Goal: Obtain resource: Download file/media

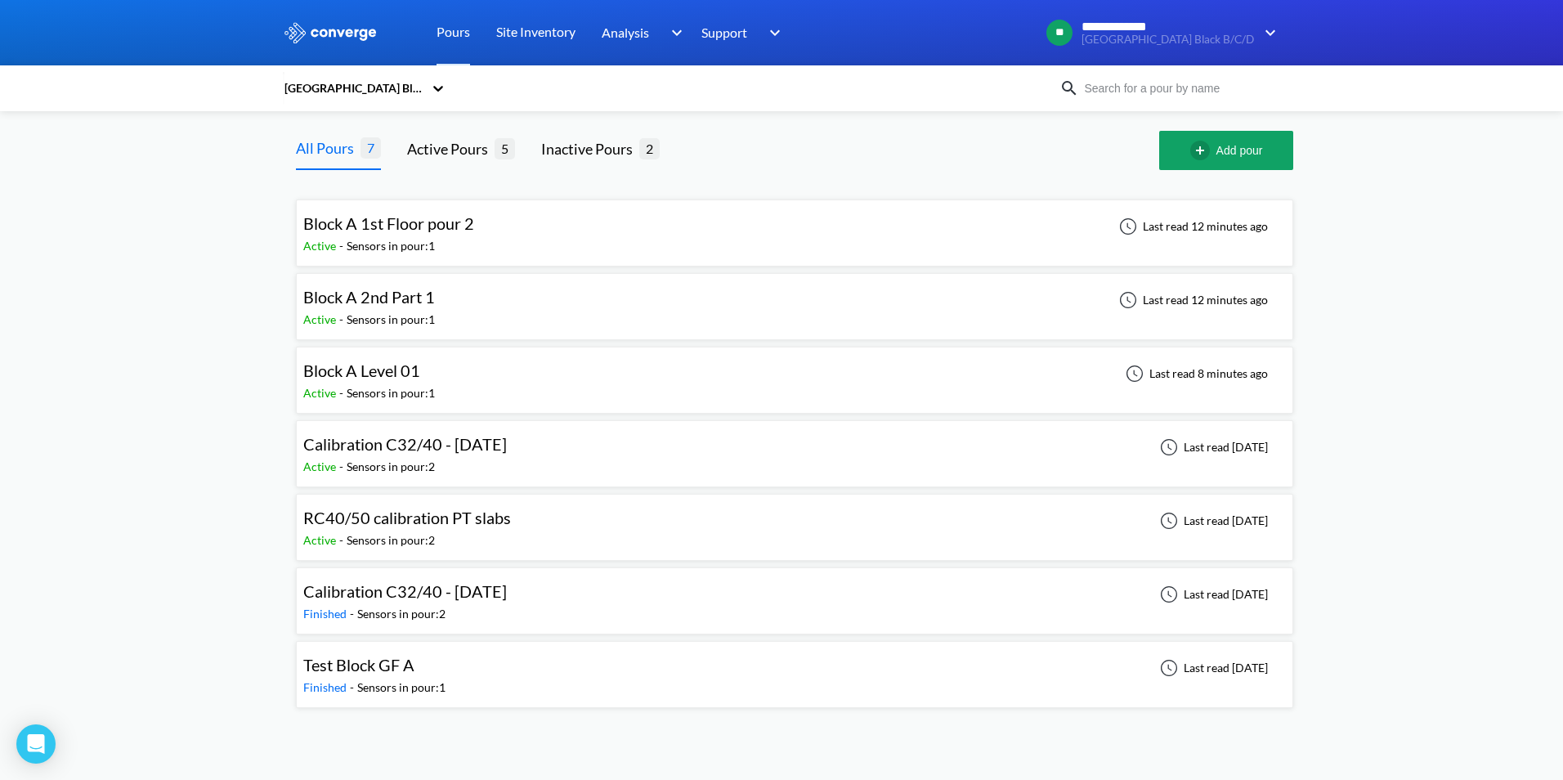
click at [429, 226] on span "Block A 1st Floor pour 2" at bounding box center [388, 223] width 171 height 20
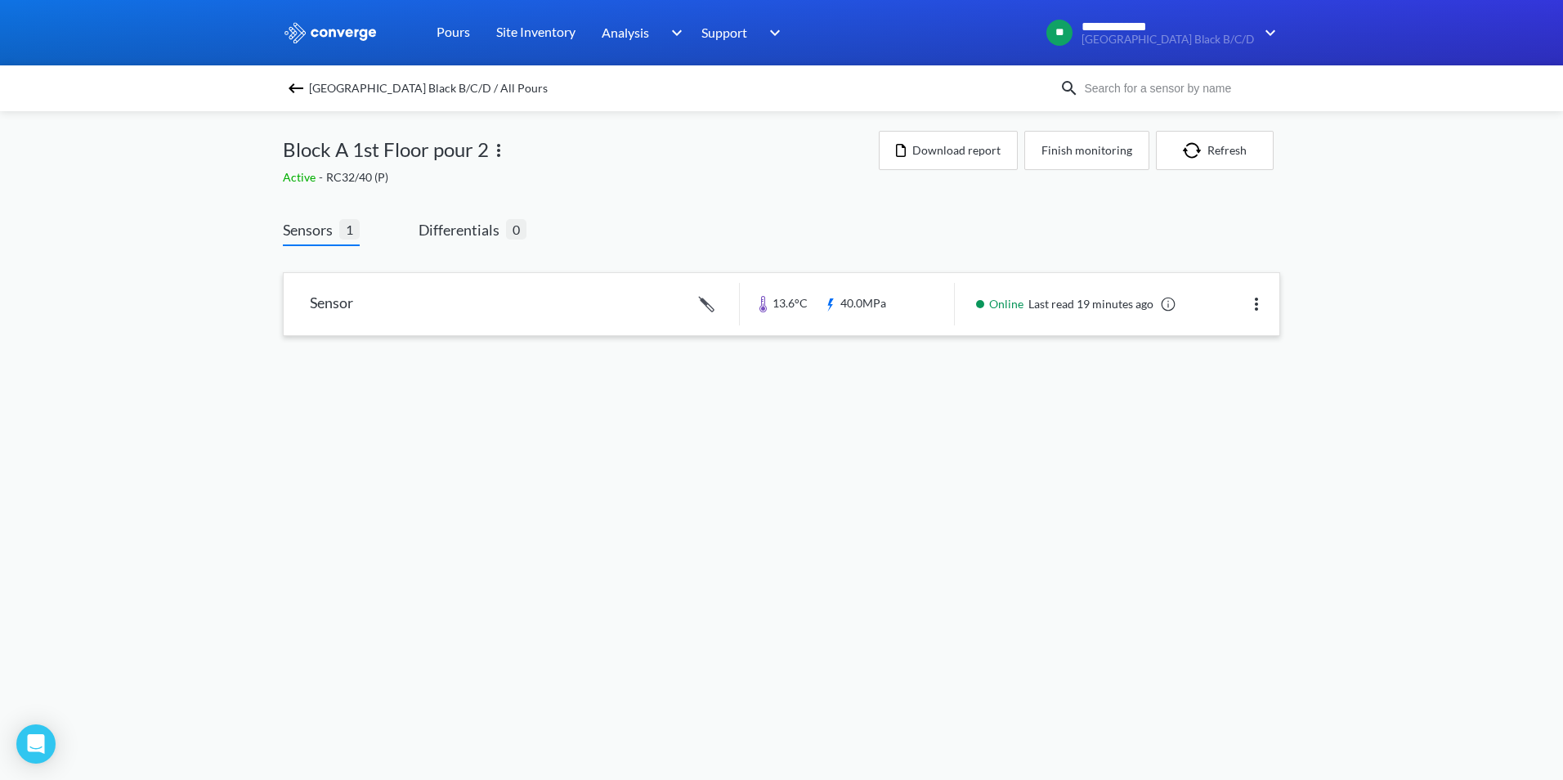
click at [643, 301] on link at bounding box center [782, 304] width 996 height 62
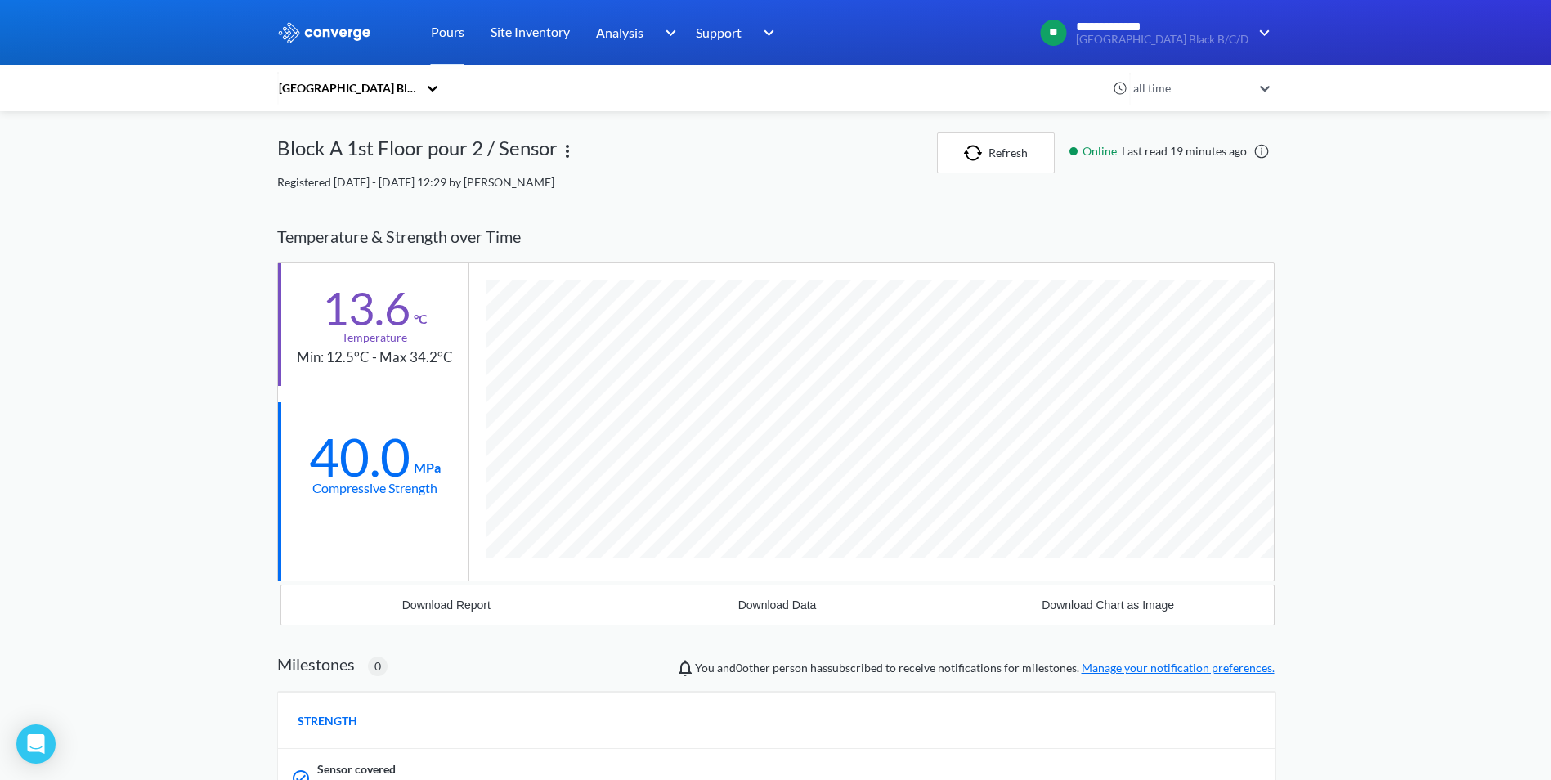
scroll to position [1046, 998]
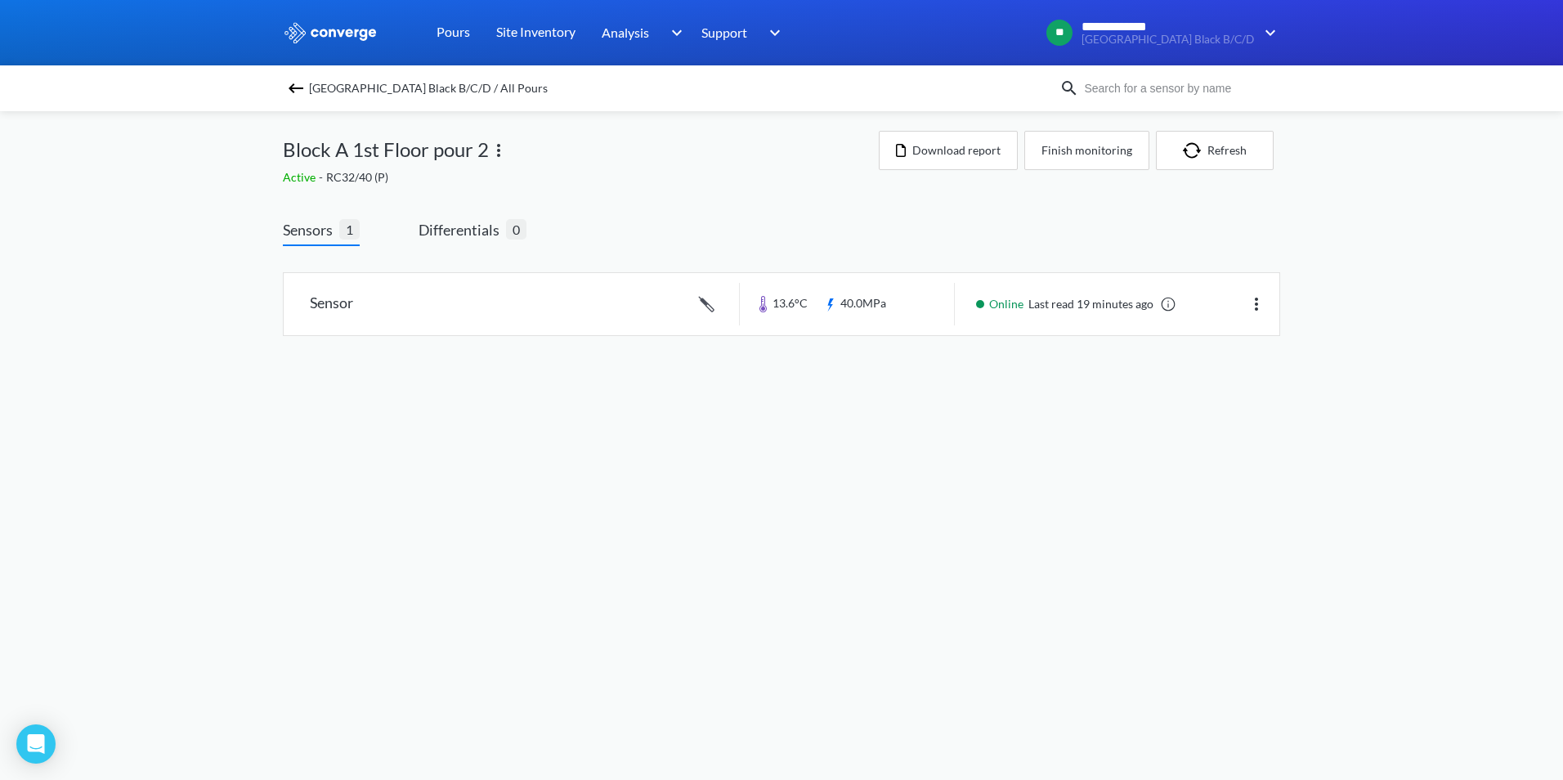
click at [294, 89] on img at bounding box center [296, 88] width 20 height 20
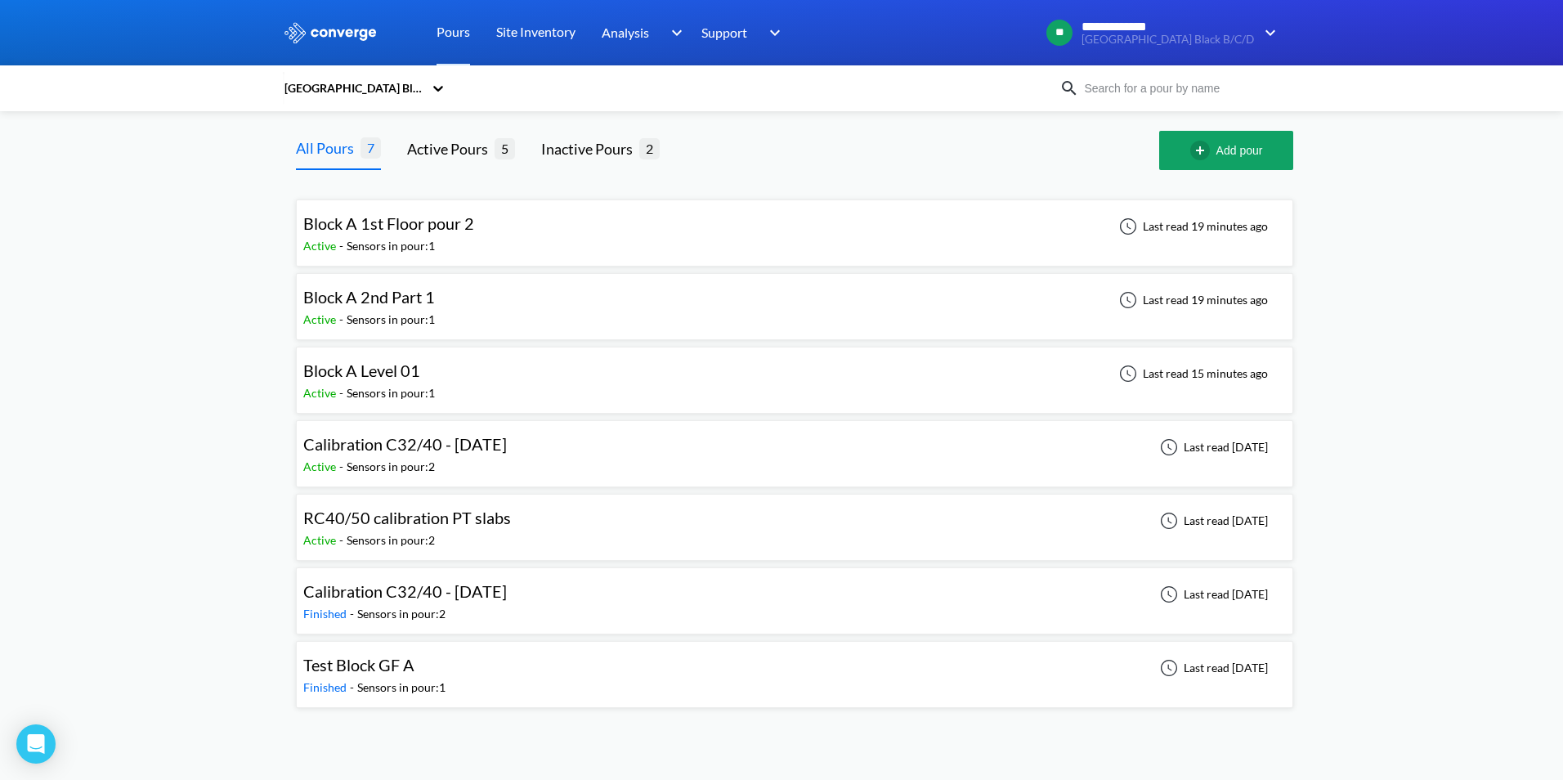
click at [380, 300] on span "Block A 2nd Part 1" at bounding box center [369, 297] width 132 height 20
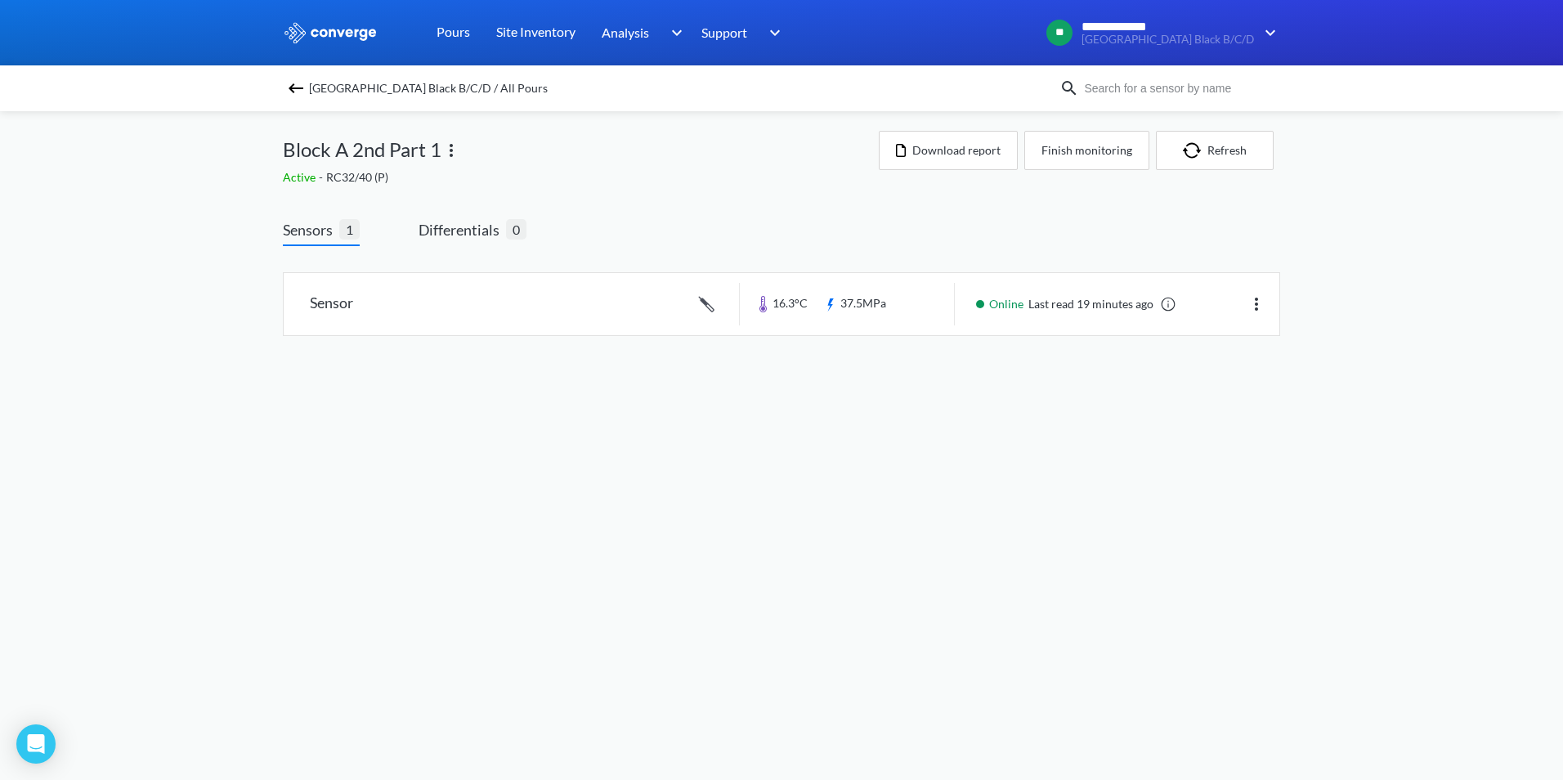
click at [450, 152] on img at bounding box center [452, 151] width 20 height 20
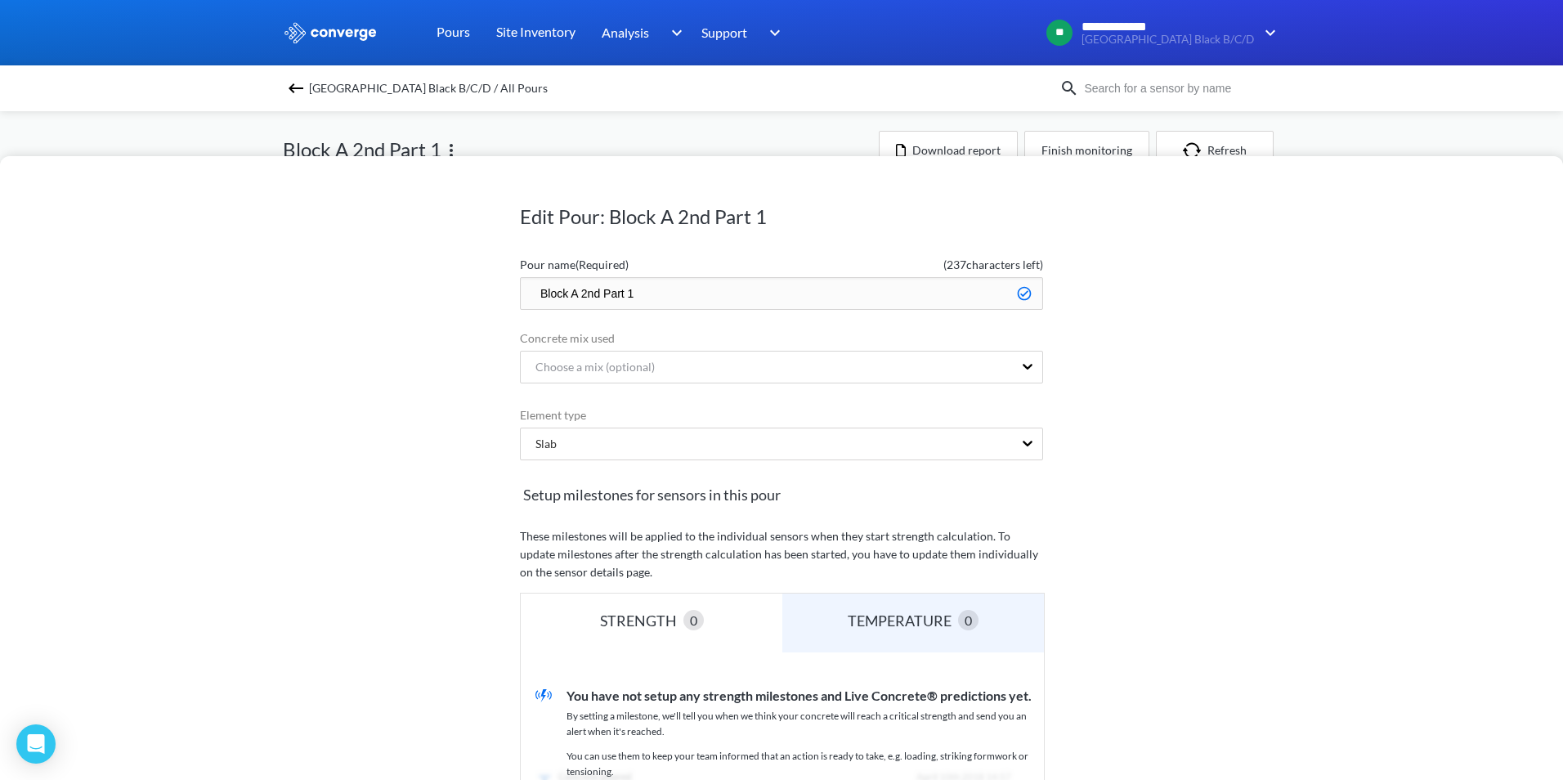
click at [597, 289] on input "Block A 2nd Part 1" at bounding box center [781, 293] width 523 height 33
drag, startPoint x: 649, startPoint y: 292, endPoint x: 635, endPoint y: 292, distance: 13.9
click at [635, 292] on input "Block A 2nd Floor Part 1" at bounding box center [781, 293] width 523 height 33
type input "Block A 2nd Floor Pour no 1"
click at [442, 300] on div "Edit Pour: Block A 2nd Part 1 Pour name (Required) ( 228 characters left) Block…" at bounding box center [781, 468] width 1563 height 624
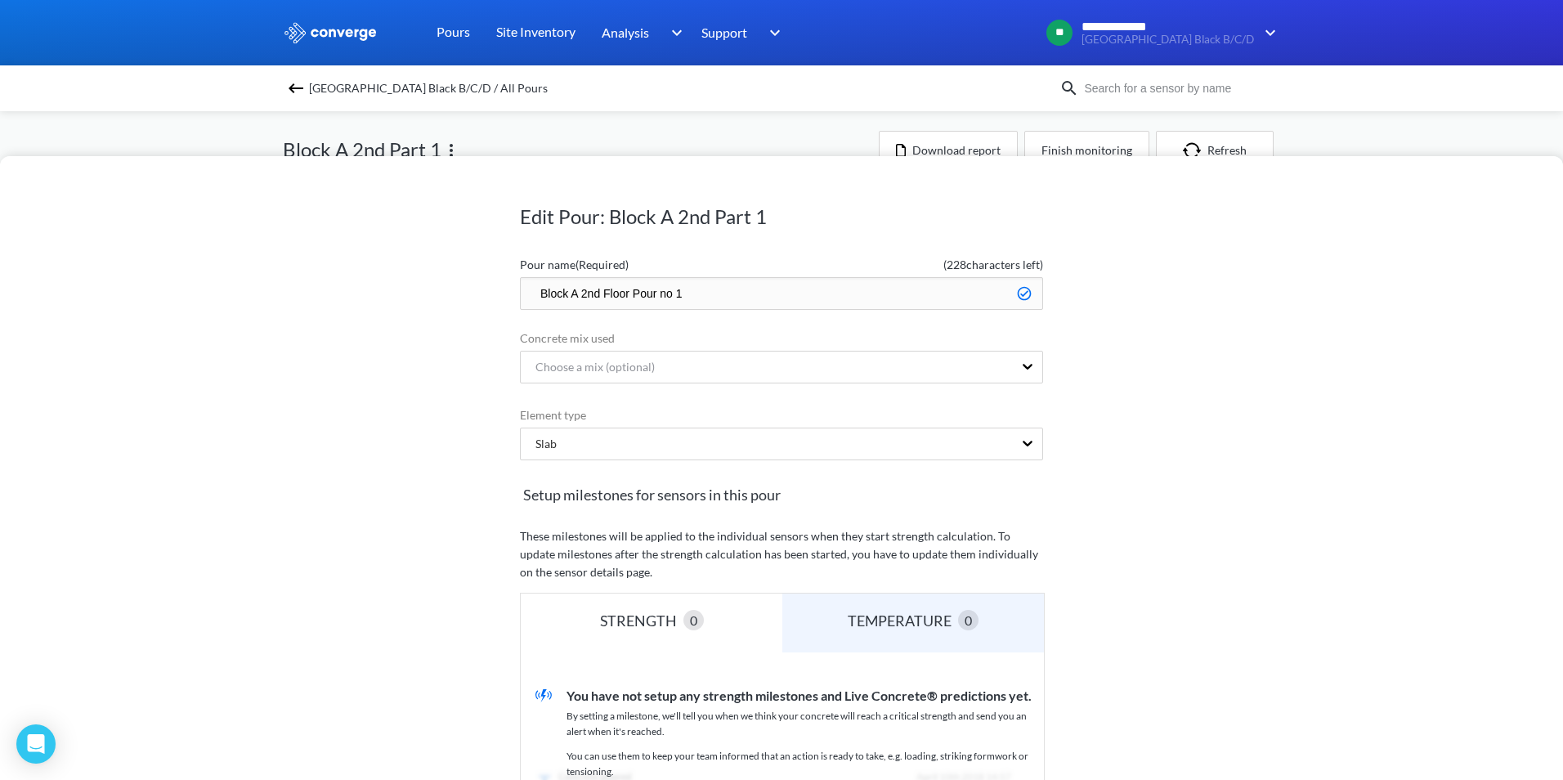
click at [250, 137] on div "Edit Pour: Block A 2nd Part 1 Pour name (Required) ( 228 characters left) Block…" at bounding box center [781, 390] width 1563 height 780
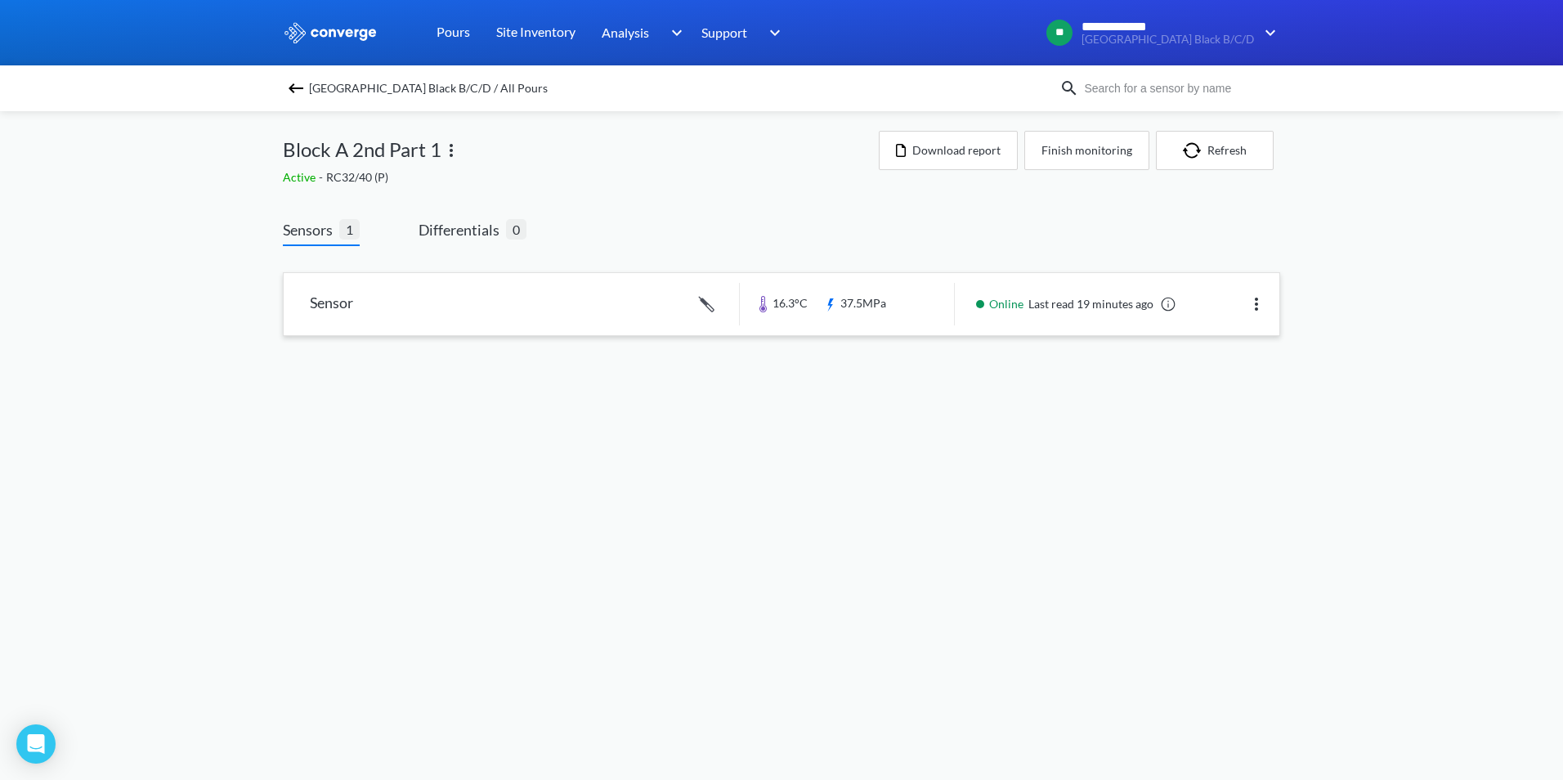
click at [1254, 311] on img at bounding box center [1257, 304] width 20 height 20
click at [621, 397] on body "**********" at bounding box center [781, 390] width 1563 height 780
click at [457, 152] on img at bounding box center [452, 151] width 20 height 20
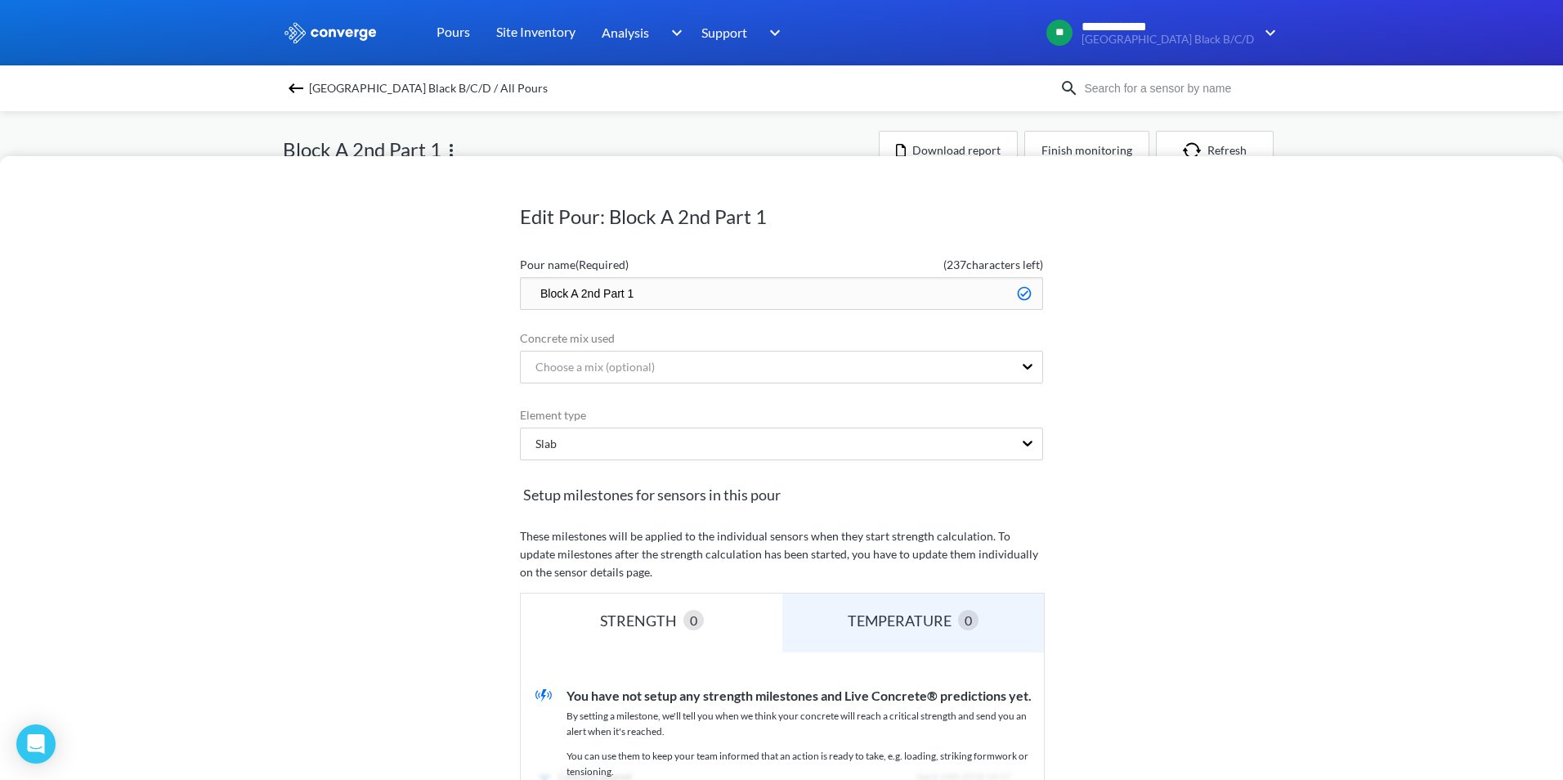
click at [226, 125] on div "Edit Pour: Block A 2nd Part 1 Pour name (Required) ( 237 characters left) Block…" at bounding box center [781, 390] width 1563 height 780
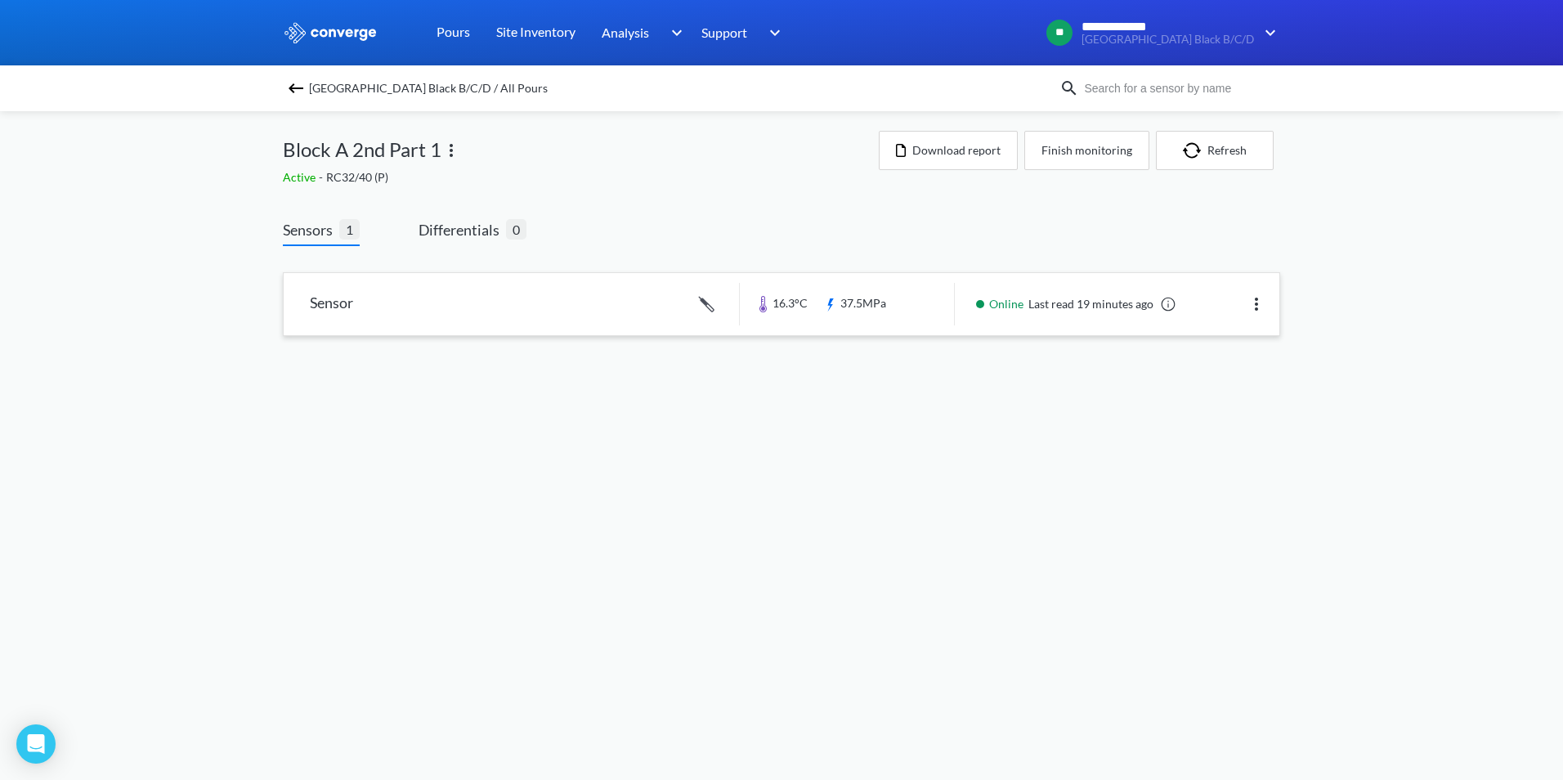
click at [384, 150] on span "Block A 2nd Part 1" at bounding box center [362, 149] width 159 height 31
click at [326, 234] on span "Sensors" at bounding box center [311, 229] width 56 height 23
click at [358, 310] on link at bounding box center [782, 304] width 996 height 62
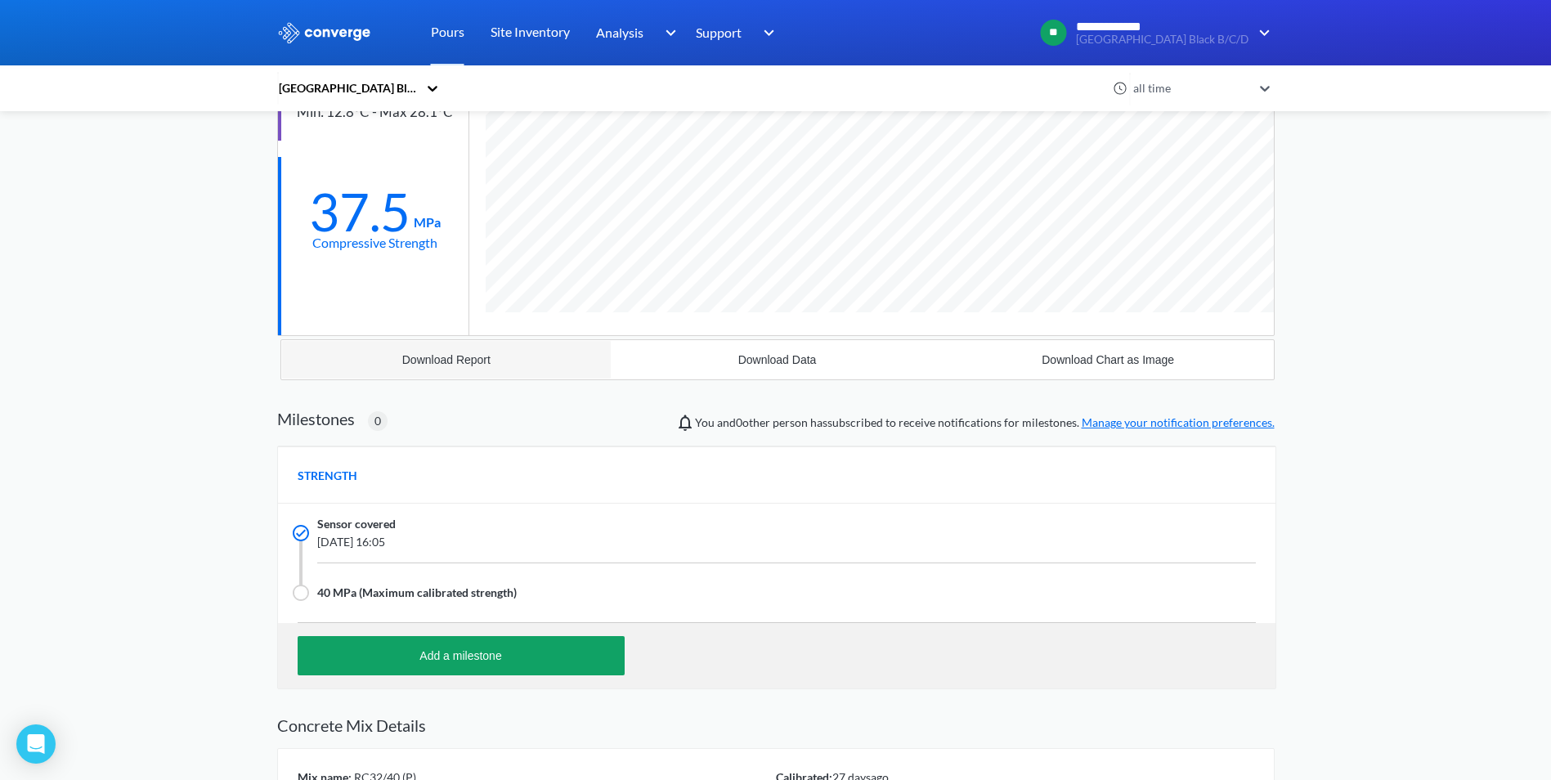
scroll to position [1046, 998]
click at [454, 363] on div "Download Report" at bounding box center [446, 359] width 88 height 13
